Goal: Task Accomplishment & Management: Use online tool/utility

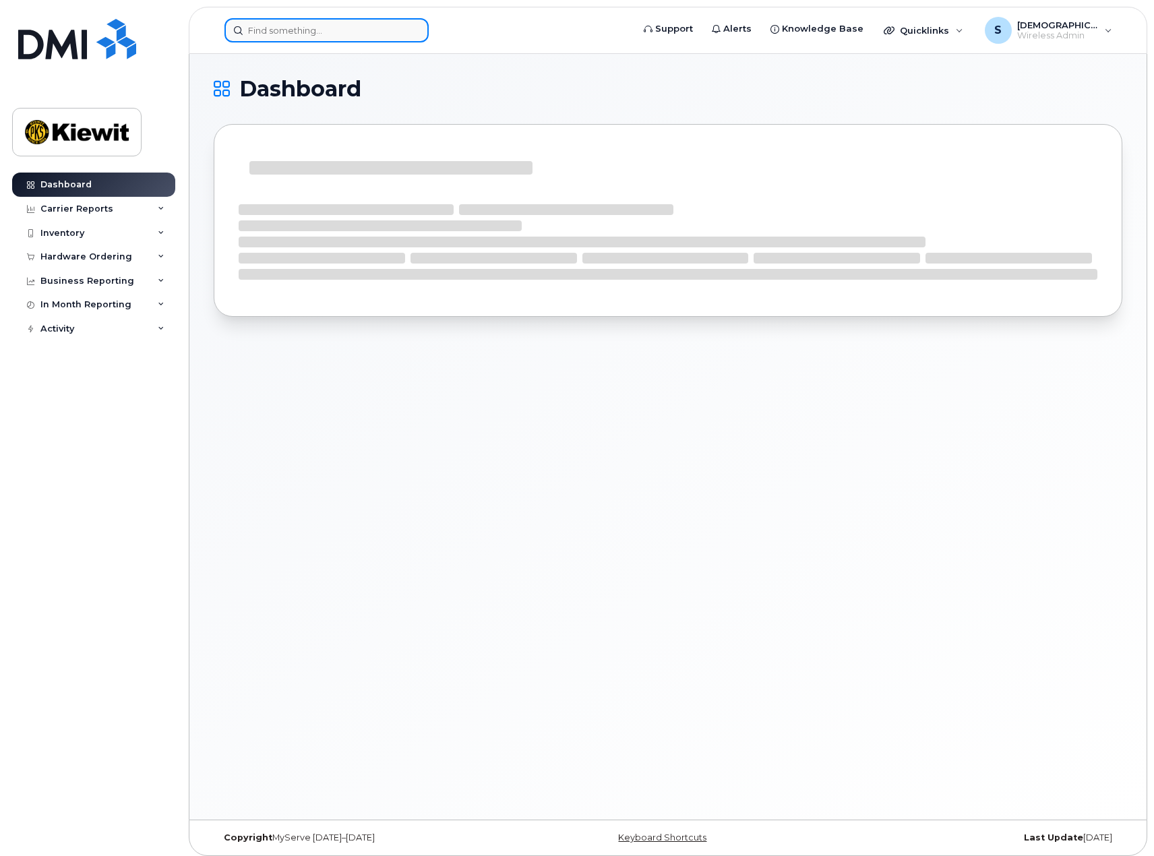
click at [309, 24] on input at bounding box center [326, 30] width 204 height 24
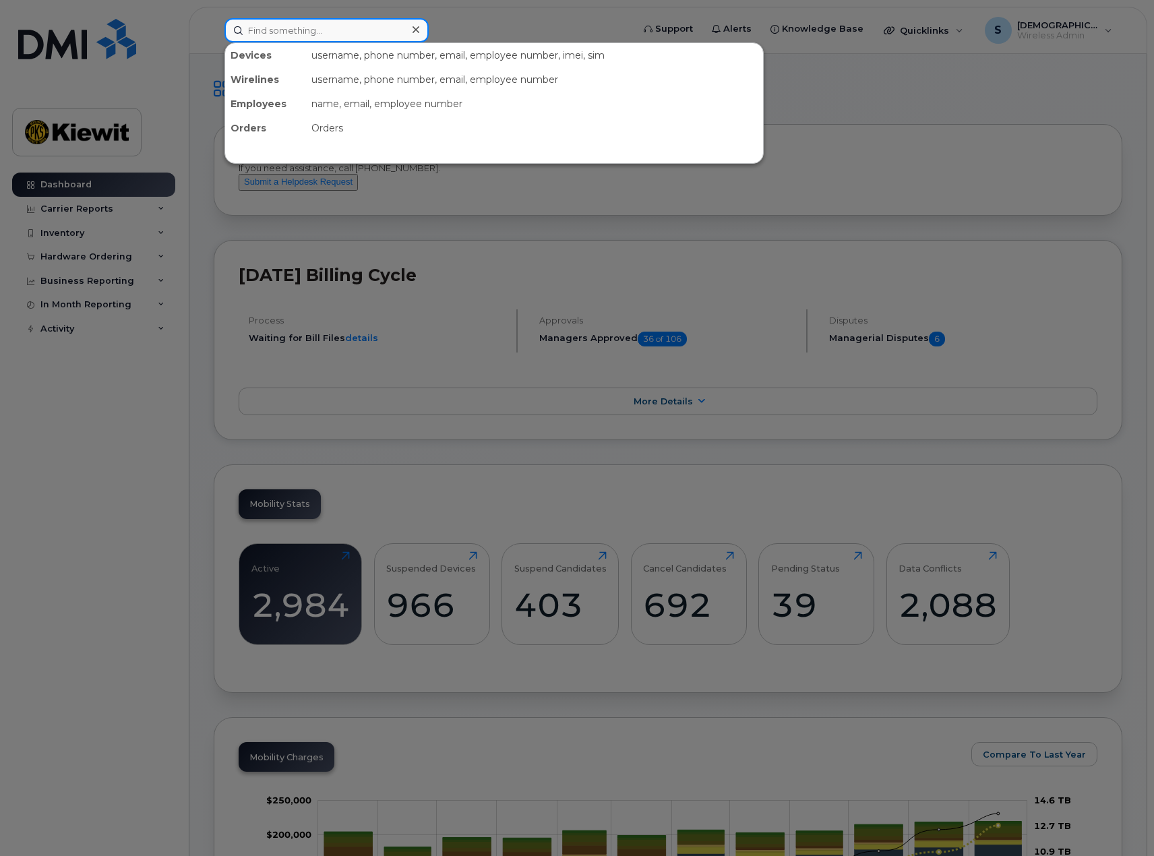
click at [305, 36] on input at bounding box center [326, 30] width 204 height 24
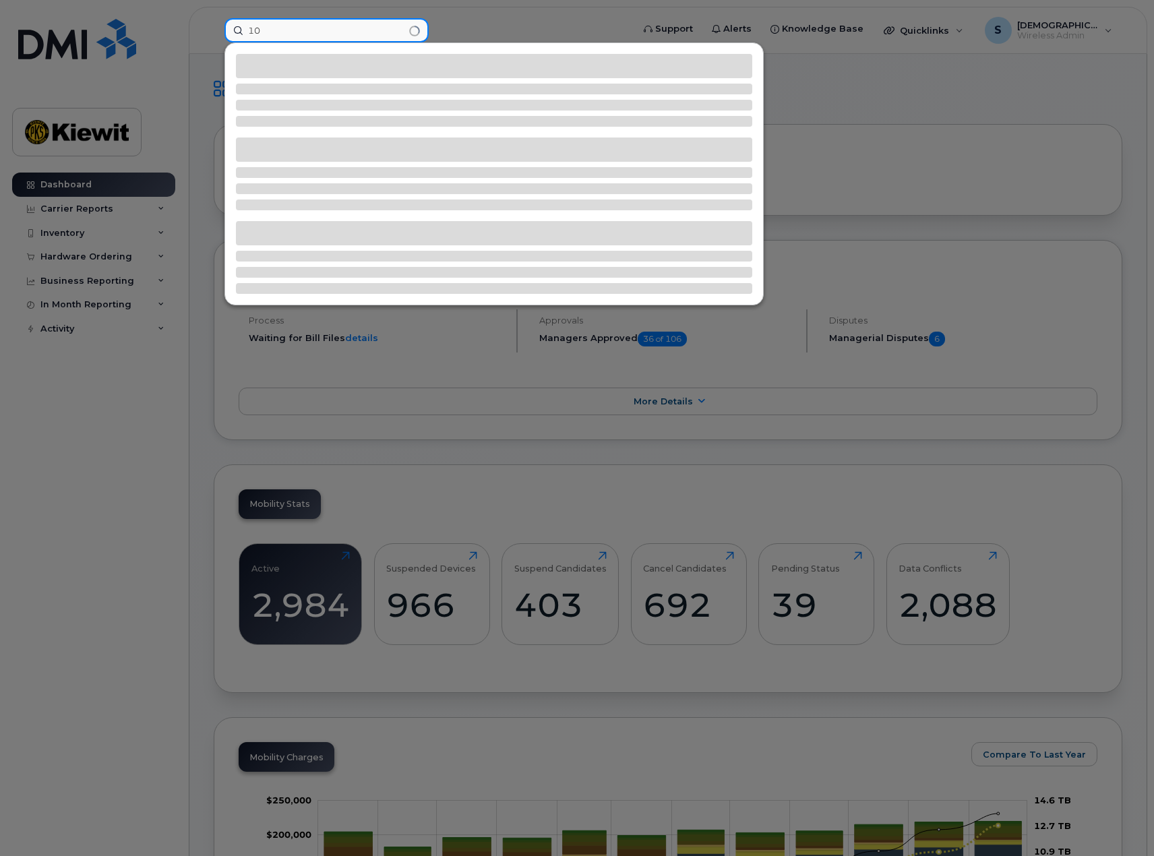
type input "1"
click at [100, 238] on div at bounding box center [577, 428] width 1154 height 856
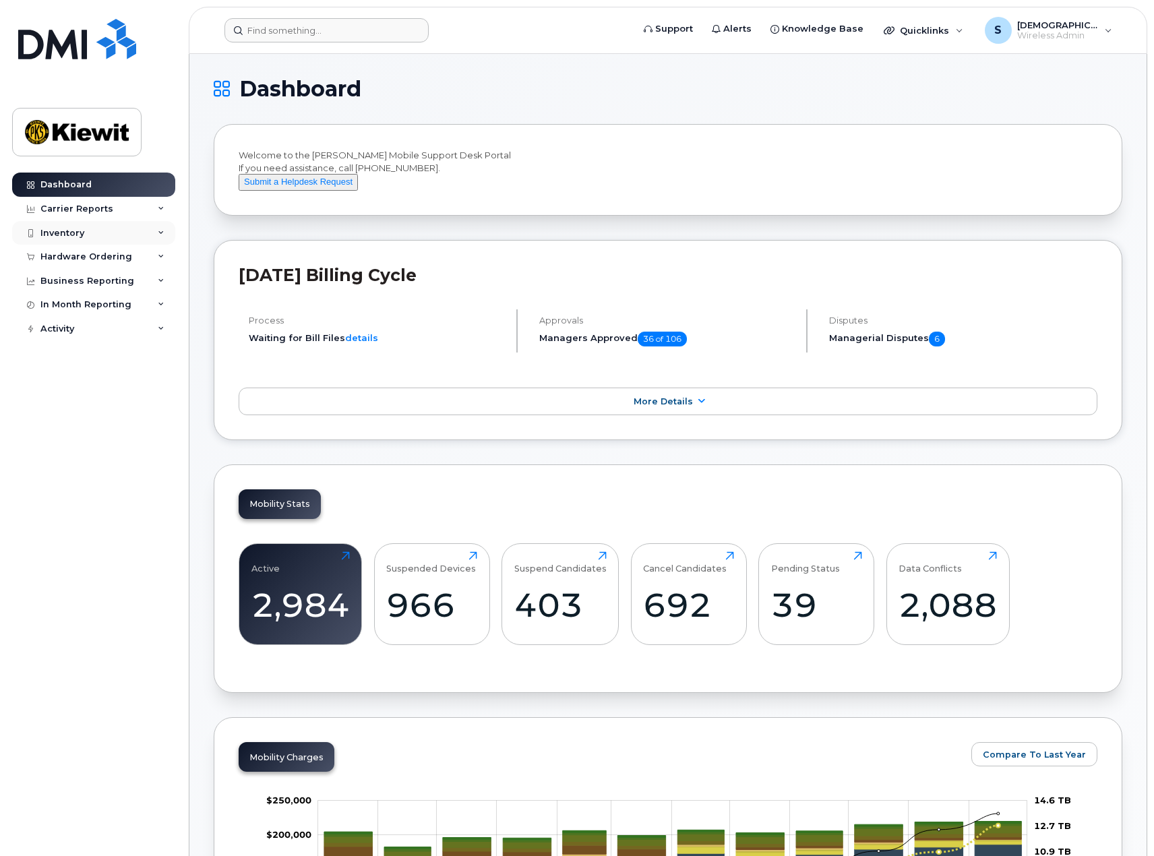
click at [98, 233] on div "Inventory" at bounding box center [93, 233] width 163 height 24
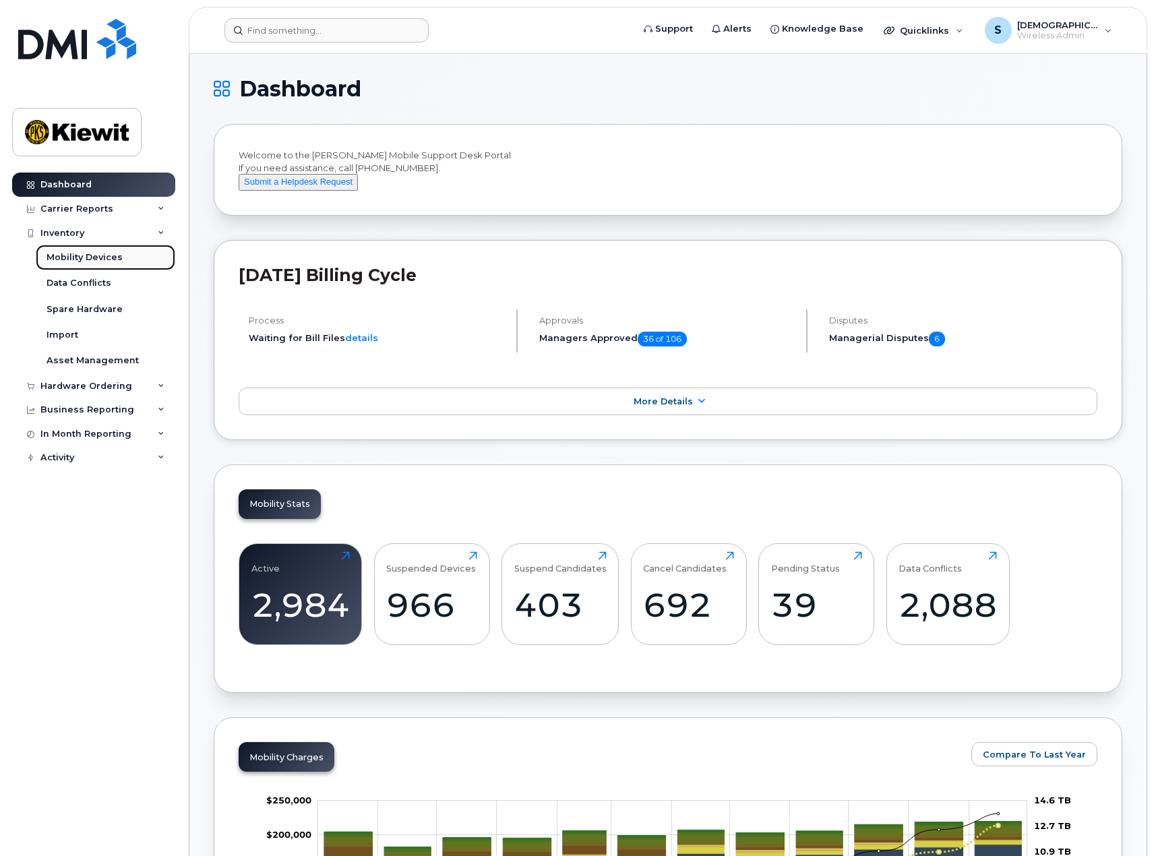
click at [92, 251] on div "Mobility Devices" at bounding box center [85, 257] width 76 height 12
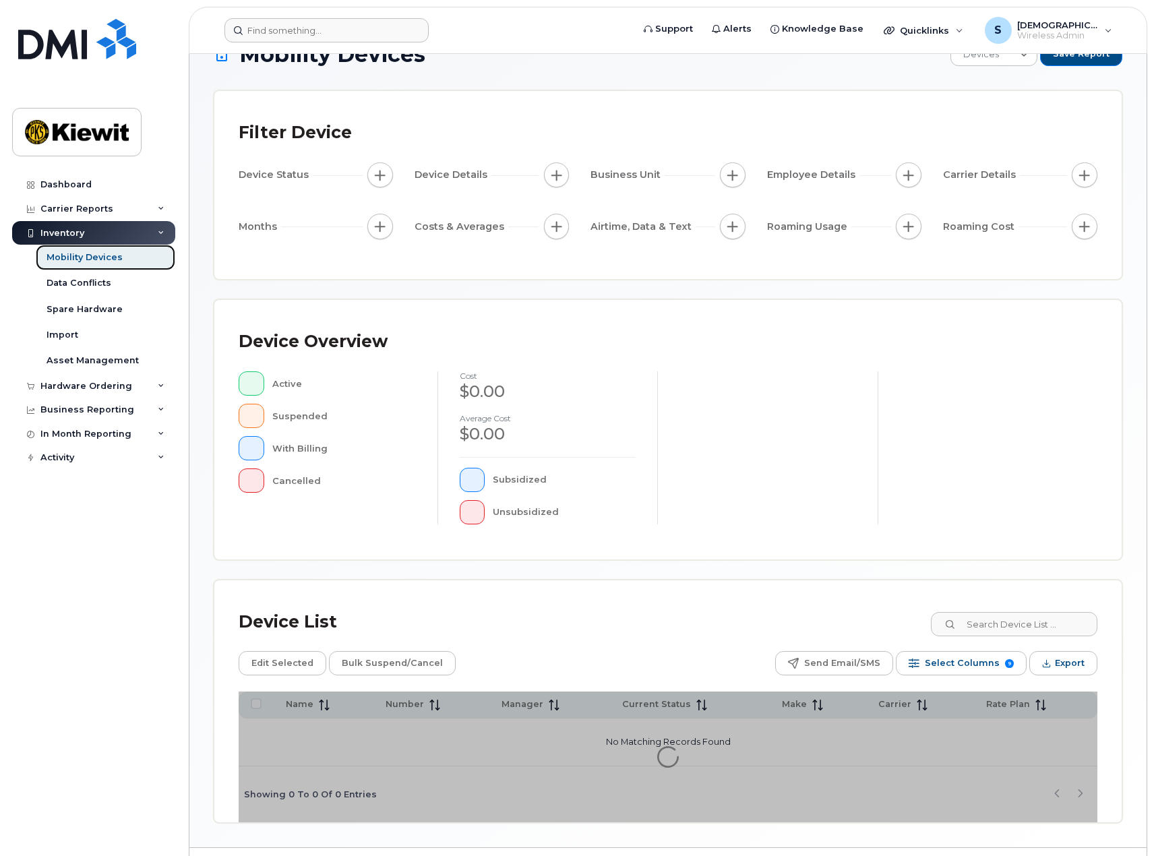
scroll to position [71, 0]
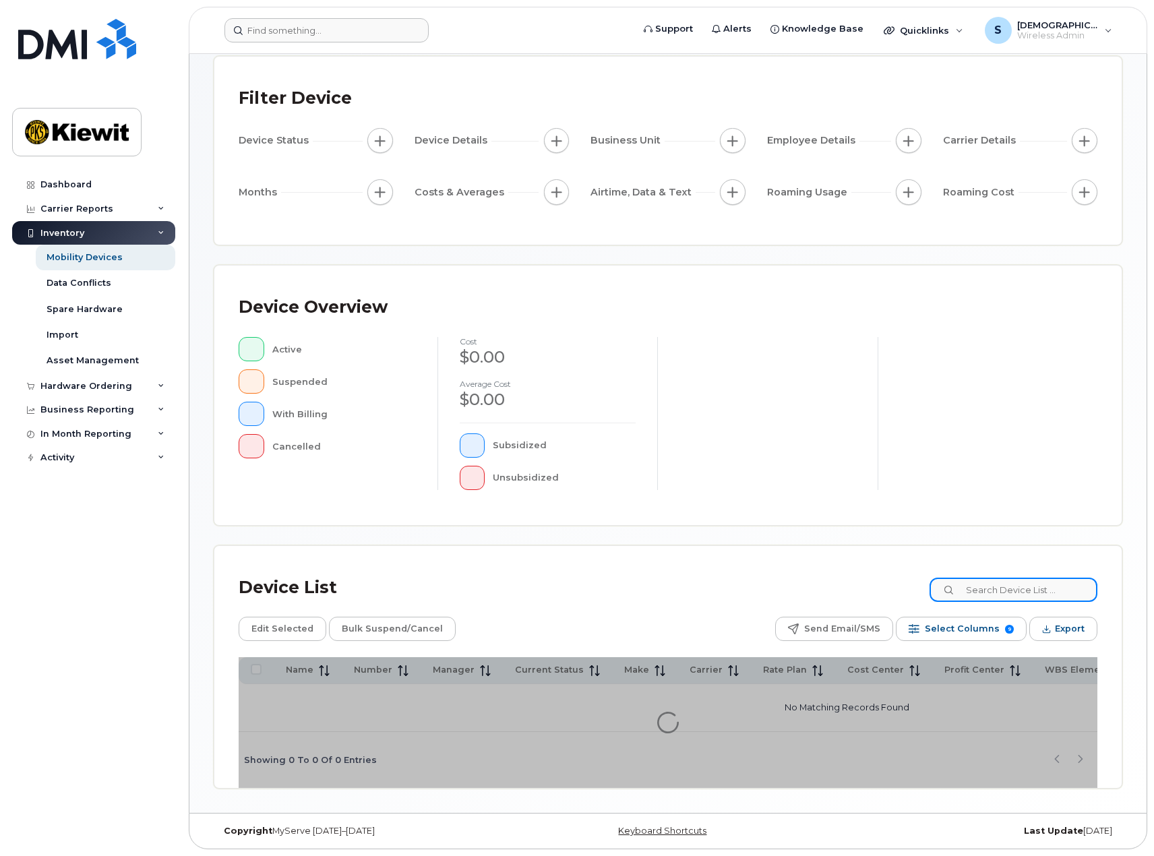
click at [1002, 593] on input at bounding box center [1013, 590] width 168 height 24
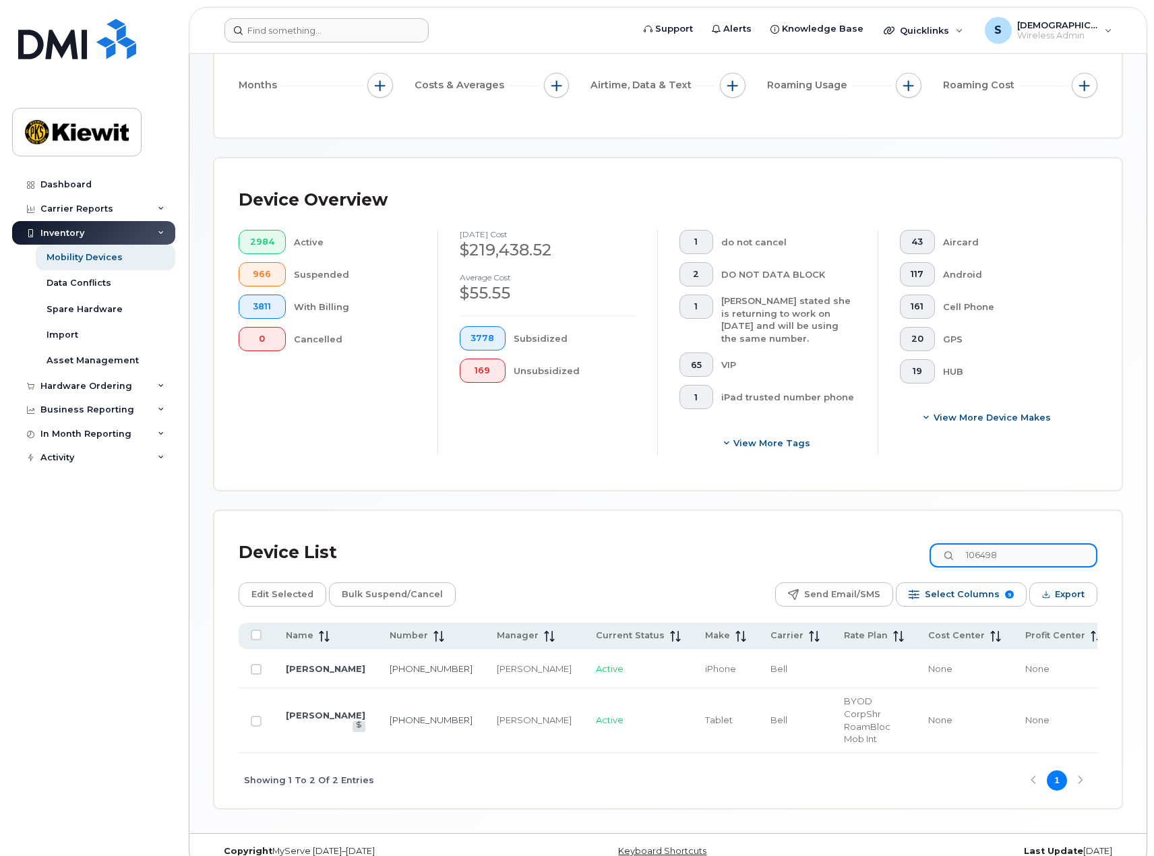
scroll to position [237, 0]
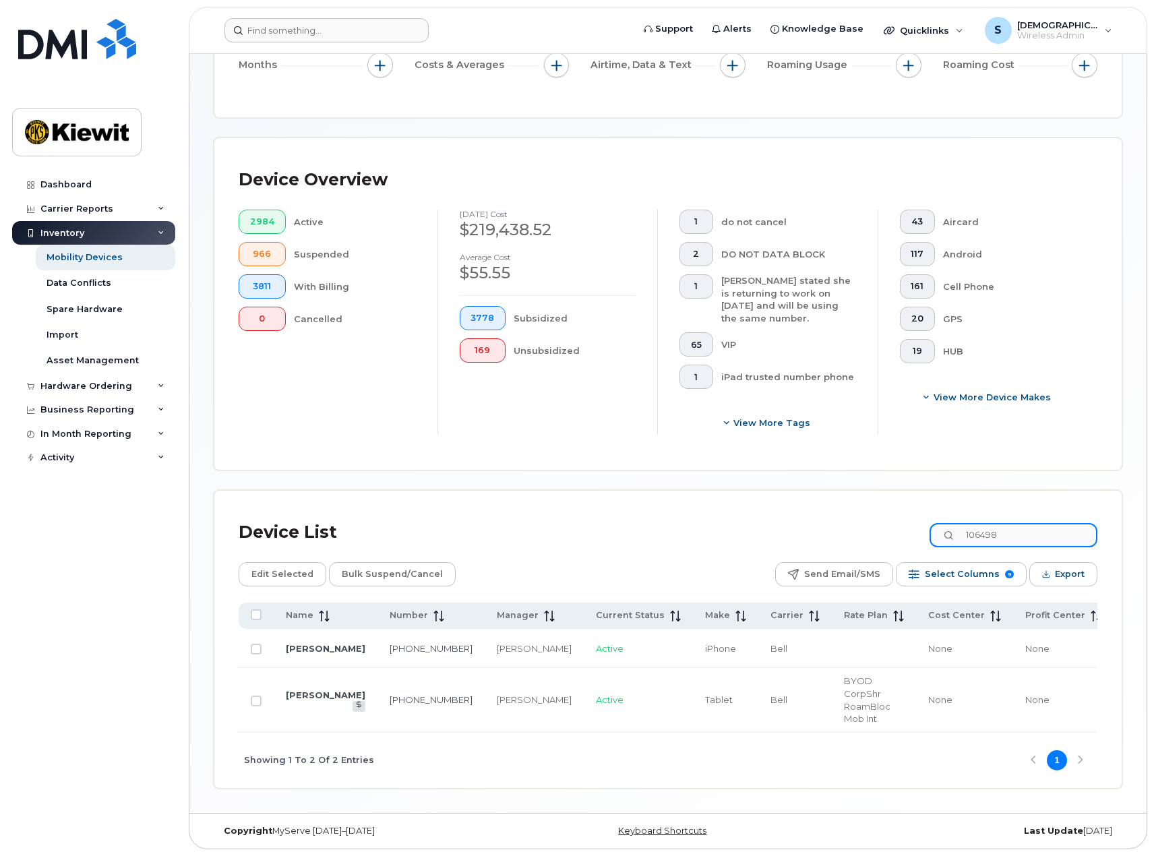
type input "106498"
click at [129, 605] on div "Dashboard Carrier Reports Monthly Billing Data Daily Data Pooling Data Behavior…" at bounding box center [95, 504] width 166 height 663
